Goal: Use online tool/utility: Utilize a website feature to perform a specific function

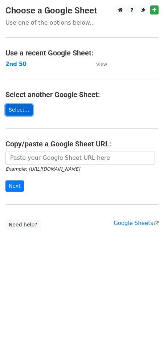
click at [19, 107] on link "Select..." at bounding box center [18, 109] width 27 height 11
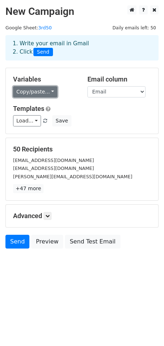
click at [47, 95] on link "Copy/paste..." at bounding box center [35, 91] width 44 height 11
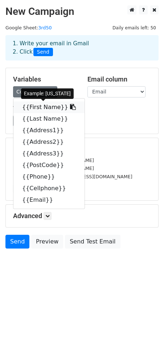
click at [45, 107] on link "{{First Name}}" at bounding box center [48, 107] width 71 height 12
